Goal: Transaction & Acquisition: Purchase product/service

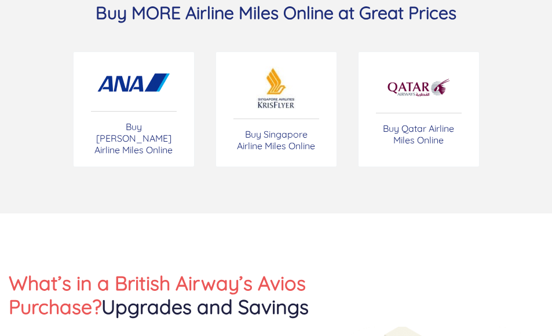
scroll to position [331, 0]
click at [429, 119] on link "Buy Qatar Airline Miles Online" at bounding box center [419, 109] width 122 height 116
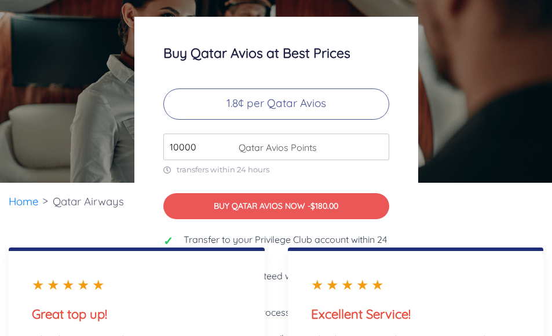
scroll to position [65, 0]
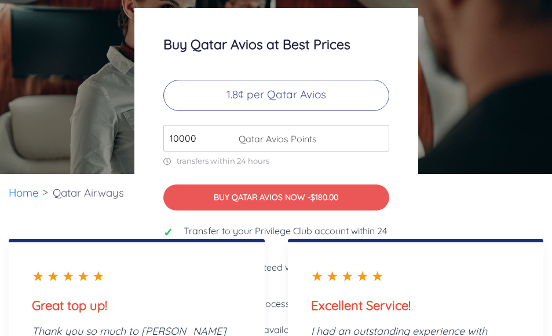
click at [209, 149] on input "10000" at bounding box center [276, 138] width 226 height 27
type input "100000"
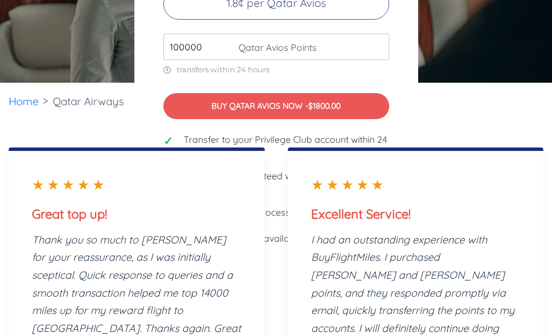
scroll to position [159, 0]
